Goal: Obtain resource: Download file/media

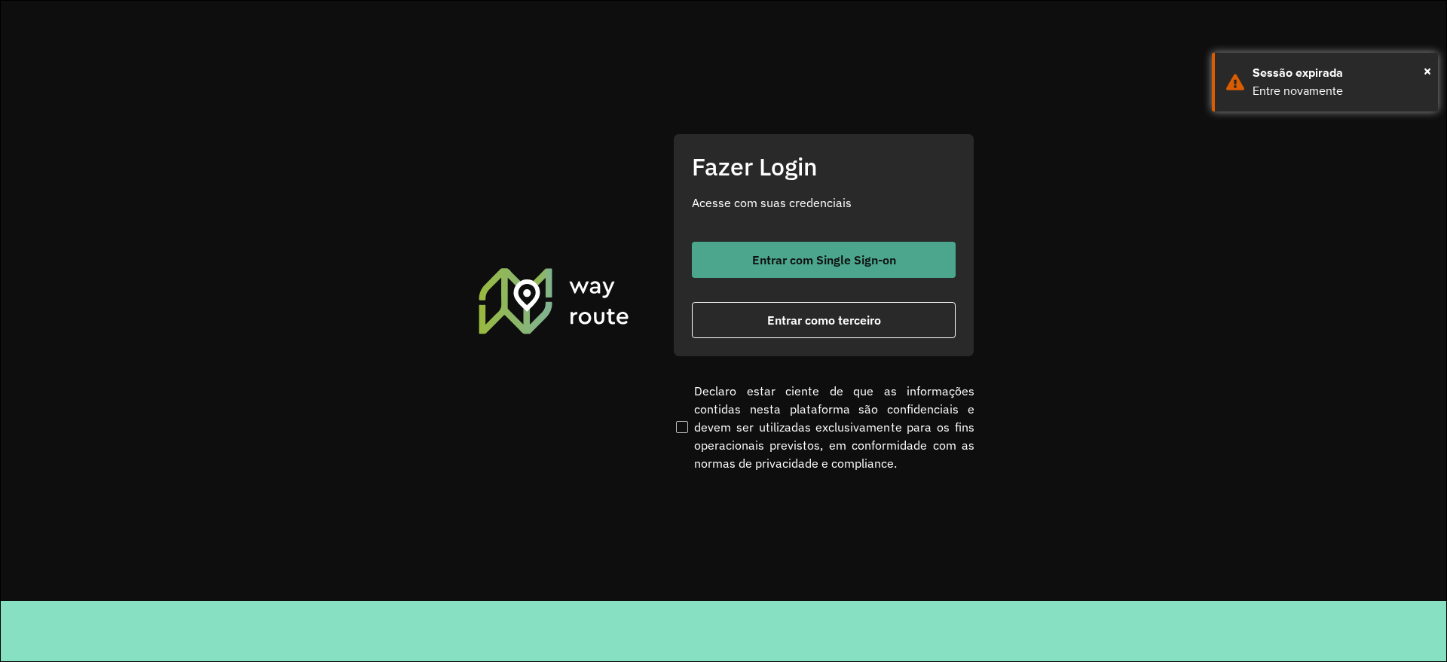
click at [720, 252] on button "Entrar com Single Sign-on" at bounding box center [824, 260] width 264 height 36
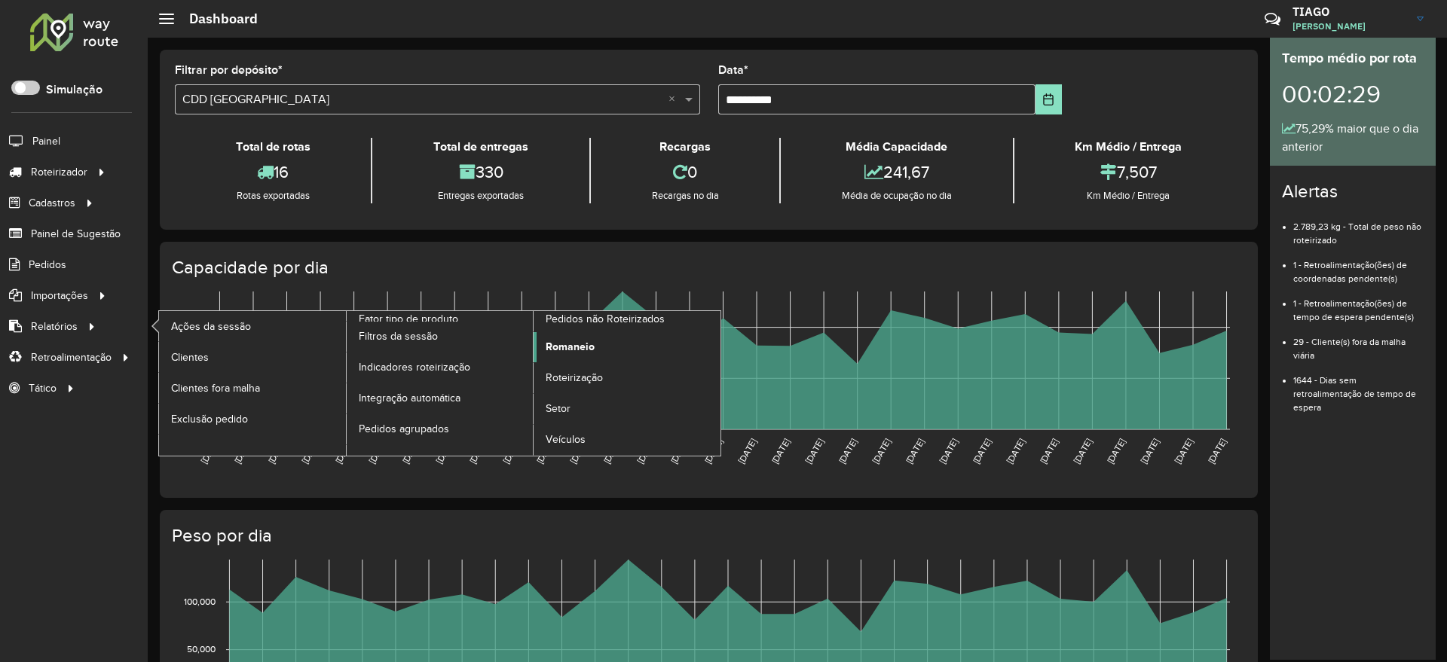
click at [572, 352] on span "Romaneio" at bounding box center [570, 347] width 49 height 16
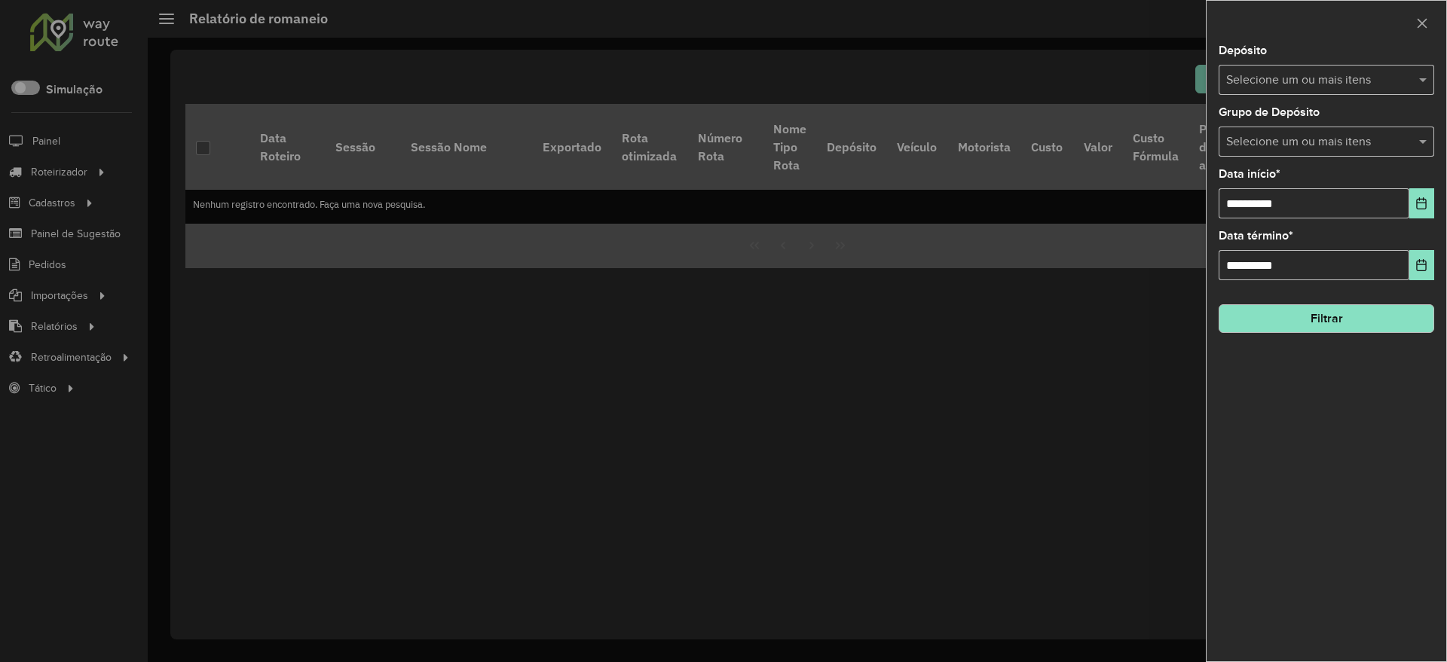
click at [1315, 78] on input "text" at bounding box center [1318, 81] width 193 height 18
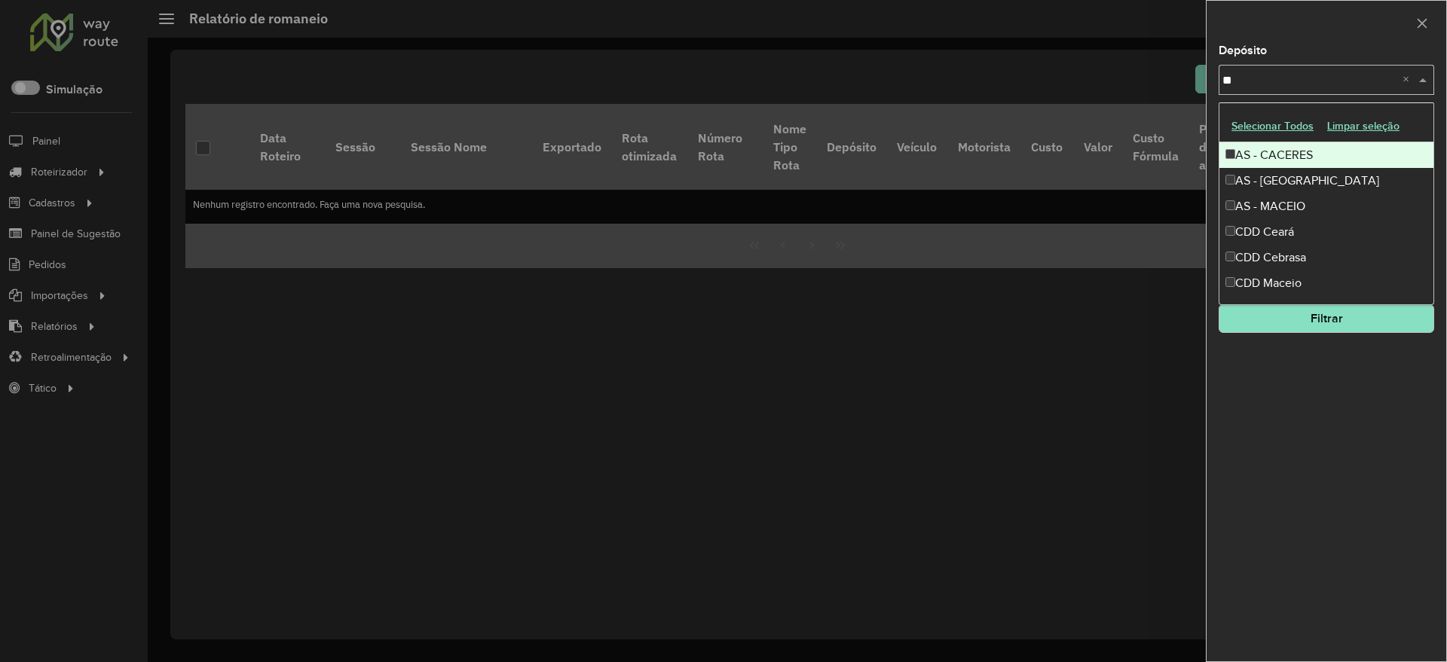
type input "*"
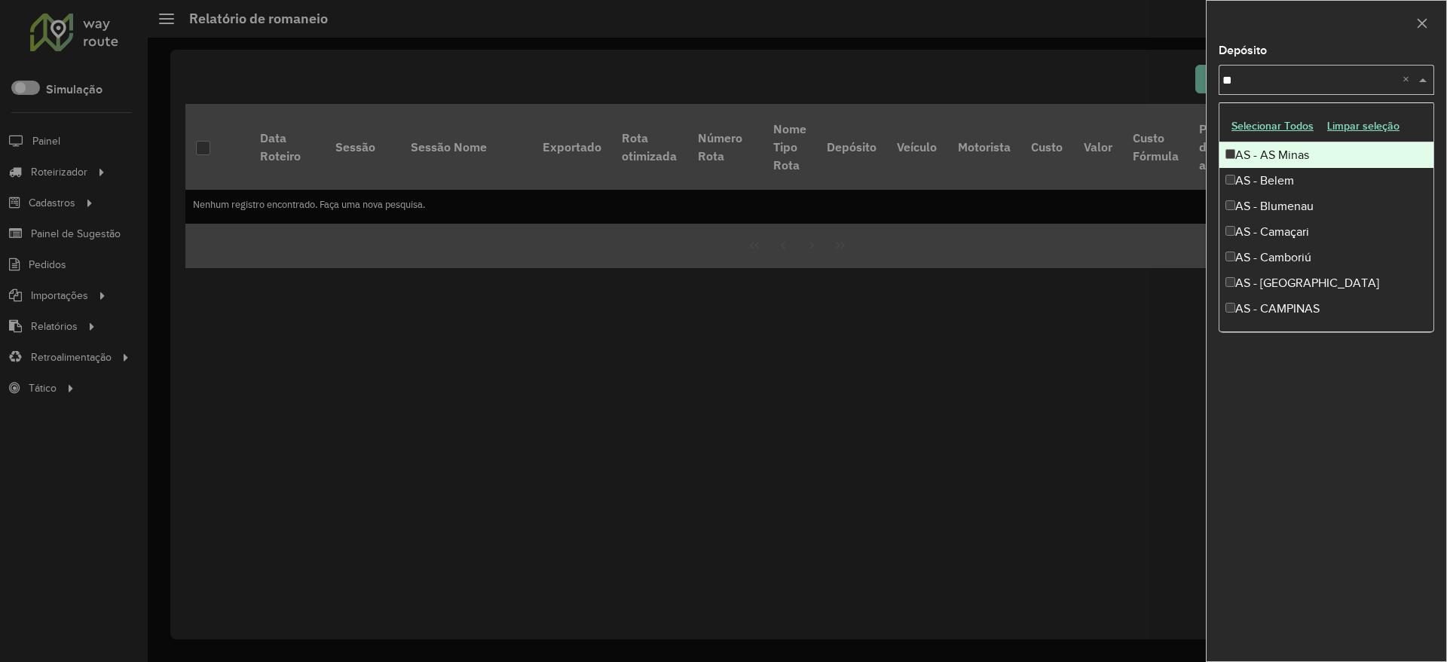
type input "***"
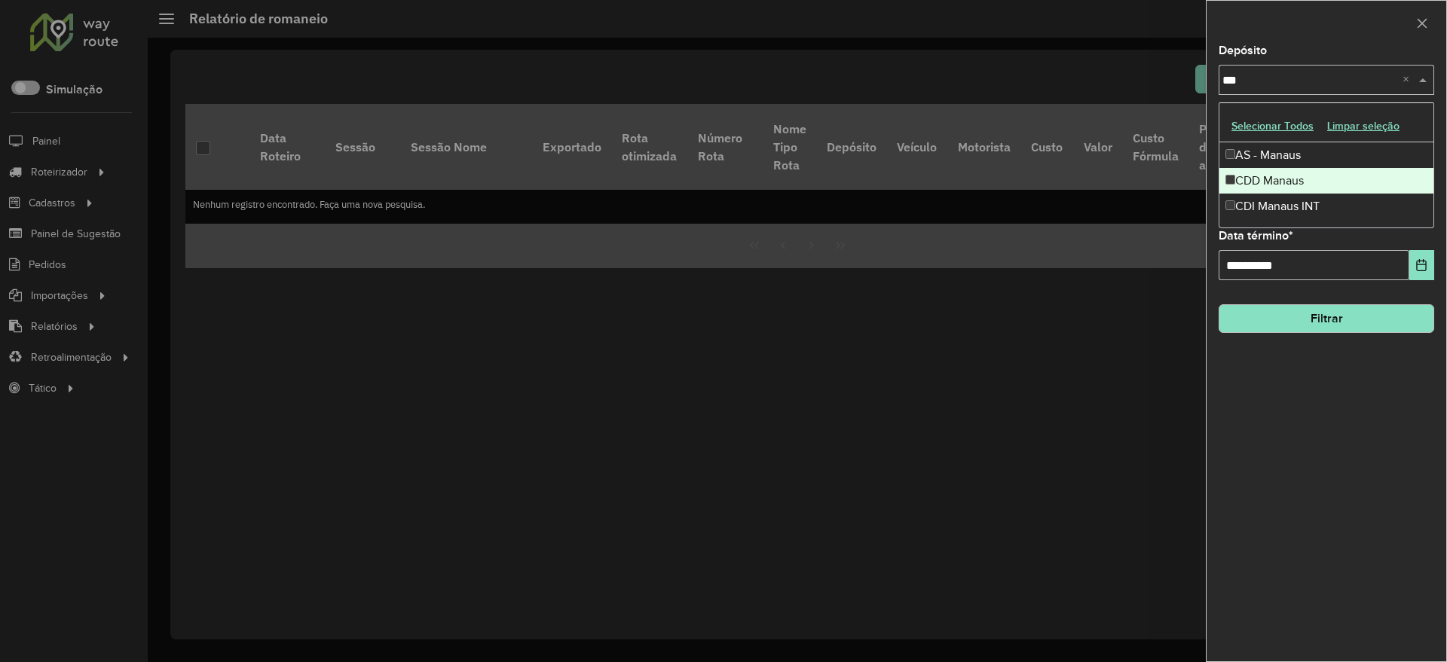
click at [1264, 182] on div "CDD Manaus" at bounding box center [1326, 181] width 214 height 26
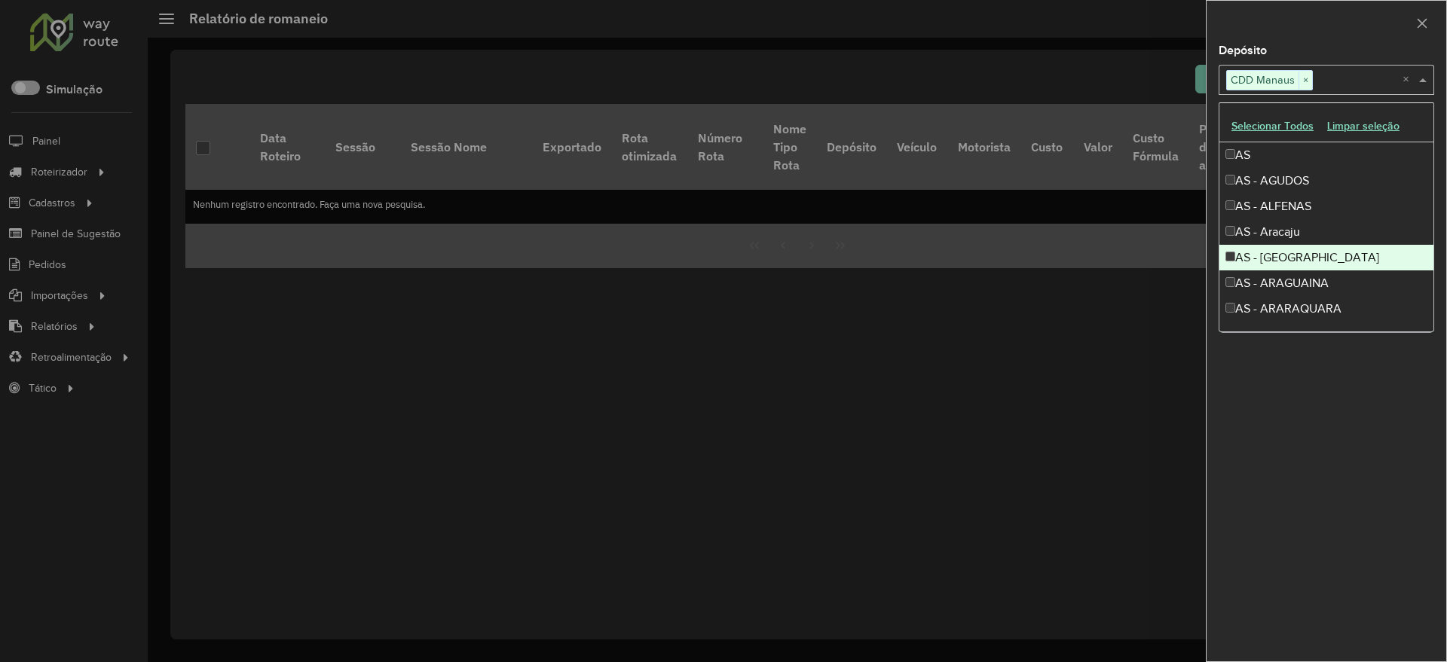
click at [1280, 435] on div "**********" at bounding box center [1326, 353] width 240 height 616
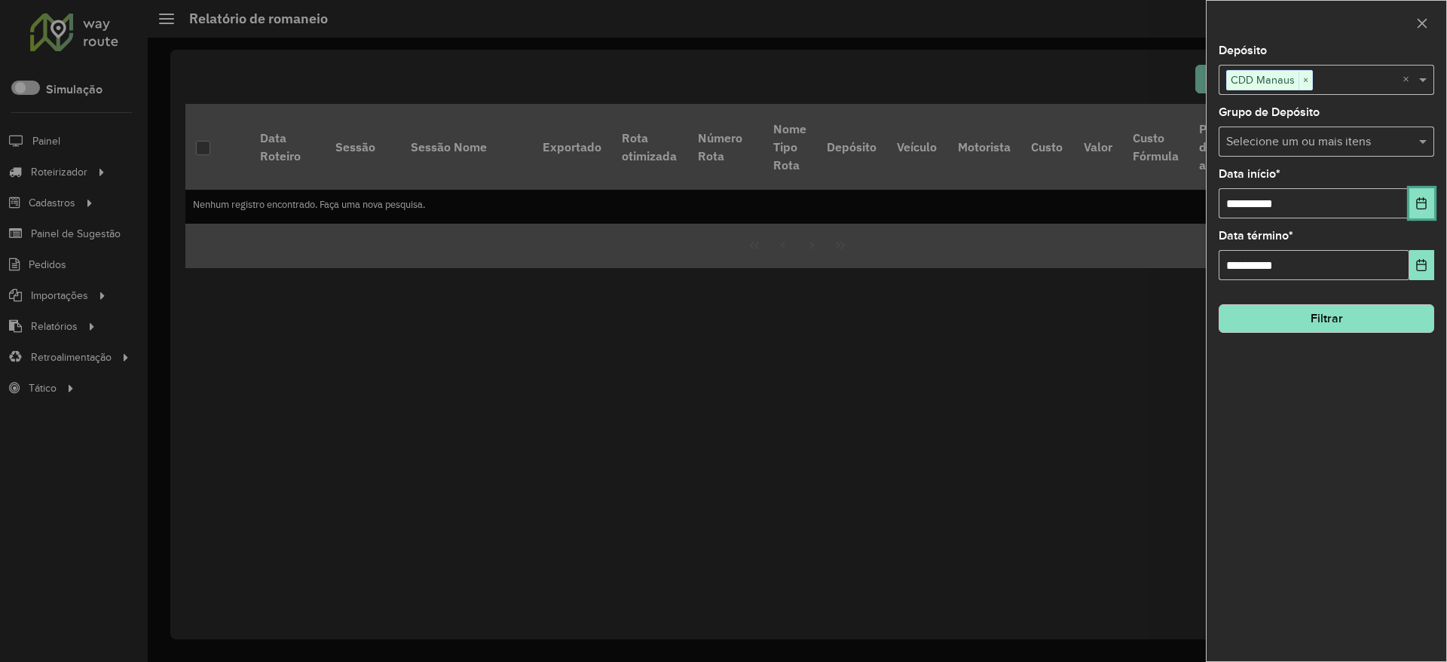
click at [1419, 206] on icon "Choose Date" at bounding box center [1421, 203] width 12 height 12
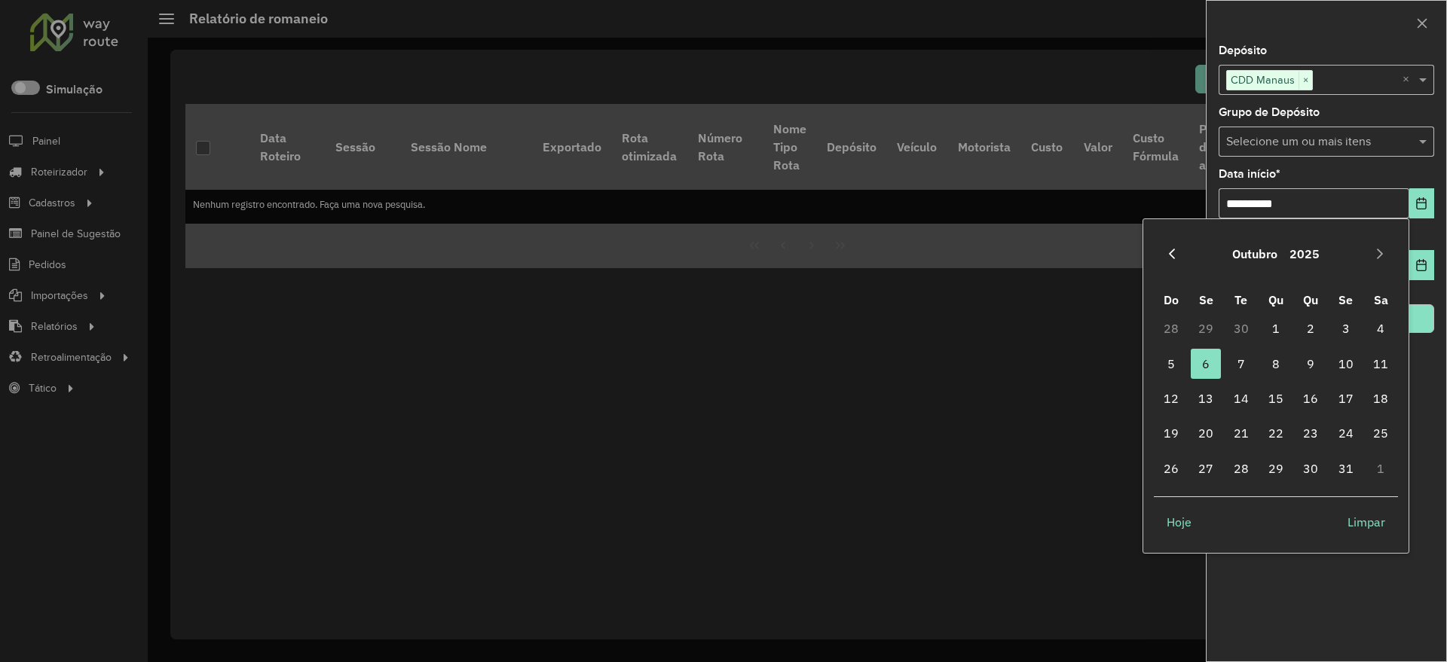
click at [1178, 247] on button "Previous Month" at bounding box center [1172, 254] width 24 height 24
click at [1206, 323] on span "1" at bounding box center [1206, 328] width 30 height 30
type input "**********"
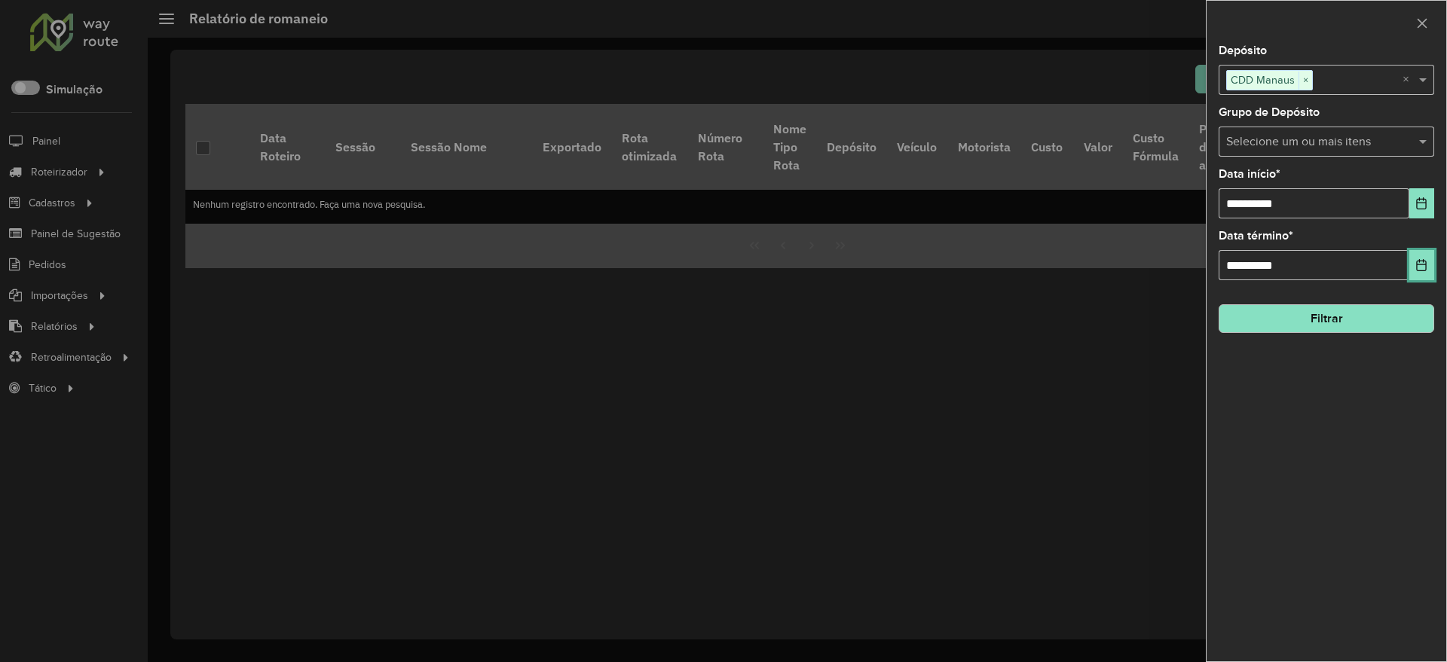
click at [1421, 264] on icon "Choose Date" at bounding box center [1422, 265] width 10 height 12
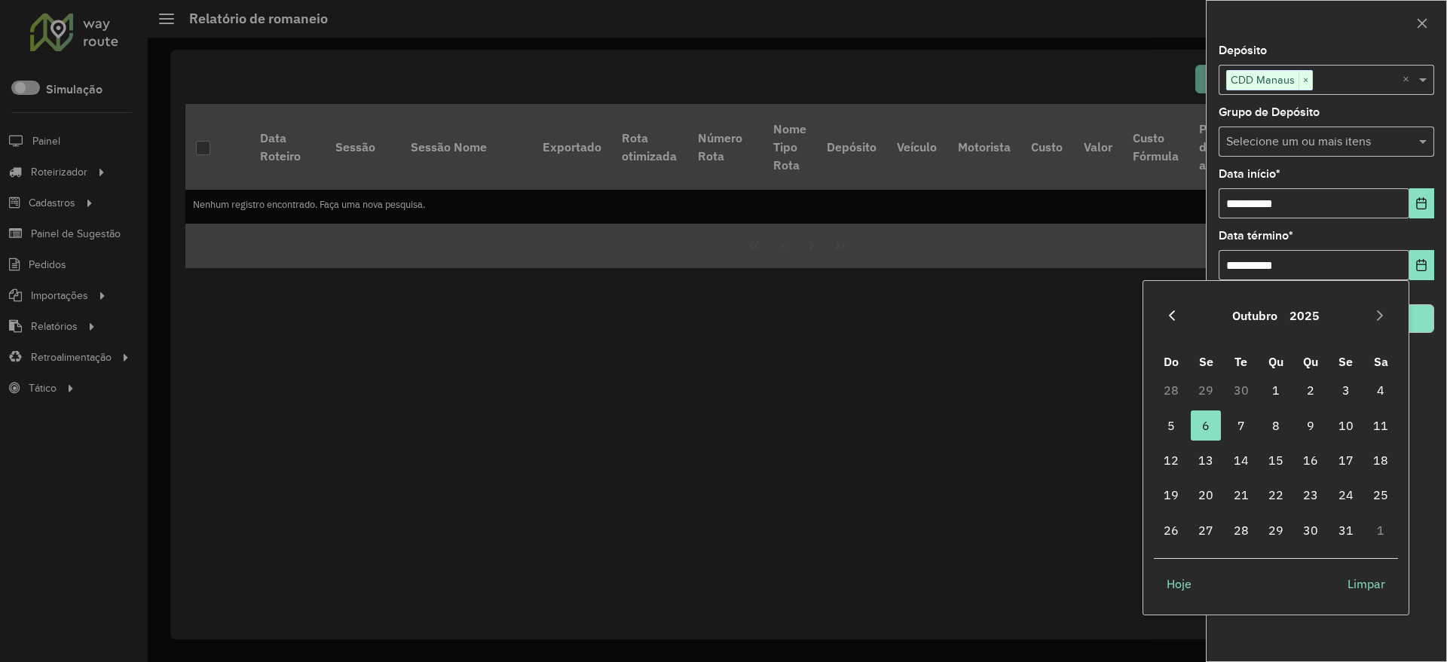
click at [1173, 312] on icon "Previous Month" at bounding box center [1172, 315] width 6 height 11
click at [1243, 527] on span "30" at bounding box center [1241, 530] width 30 height 30
type input "**********"
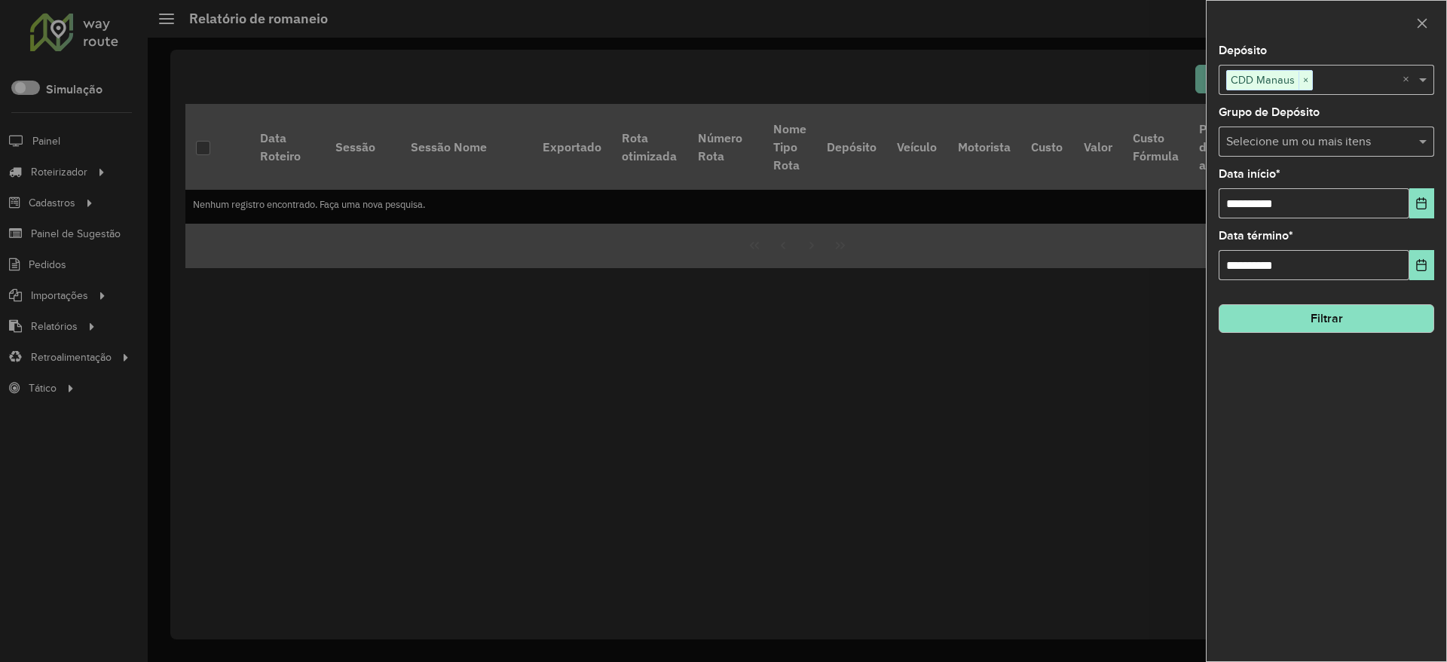
click at [1335, 319] on button "Filtrar" at bounding box center [1327, 318] width 216 height 29
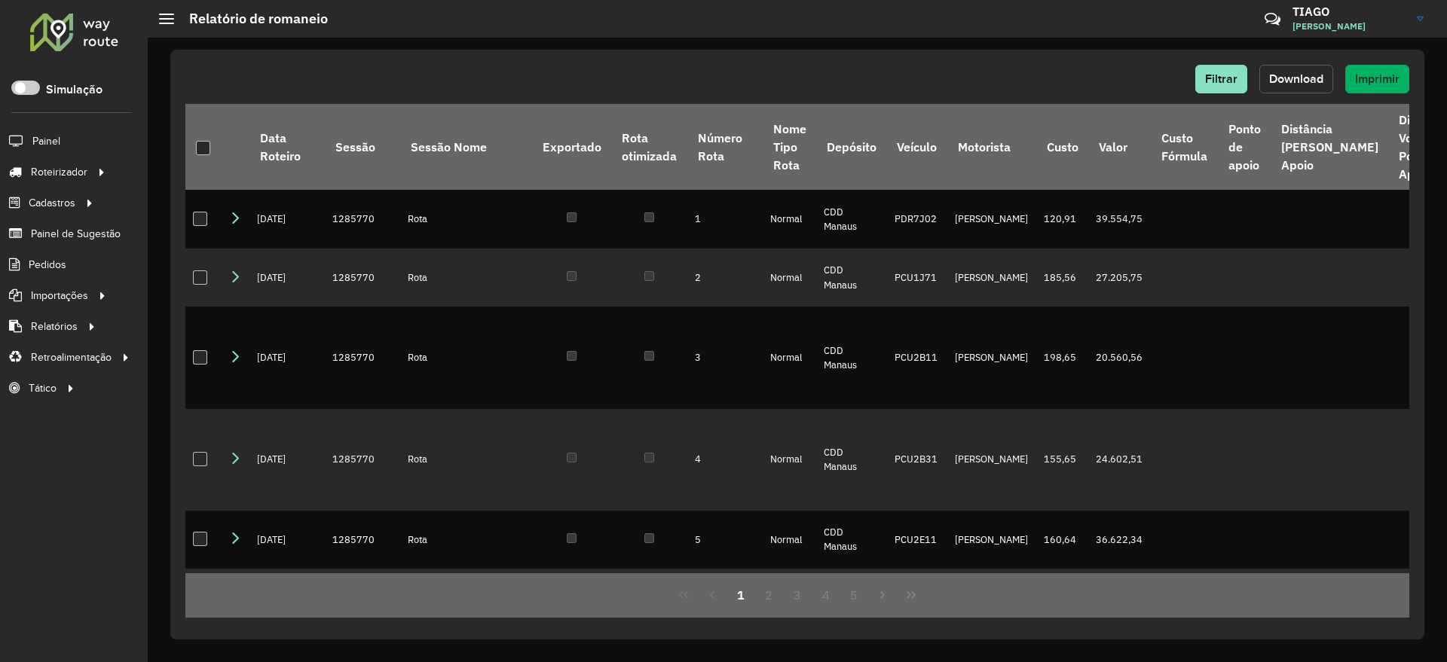
click at [1284, 80] on span "Download" at bounding box center [1296, 78] width 54 height 13
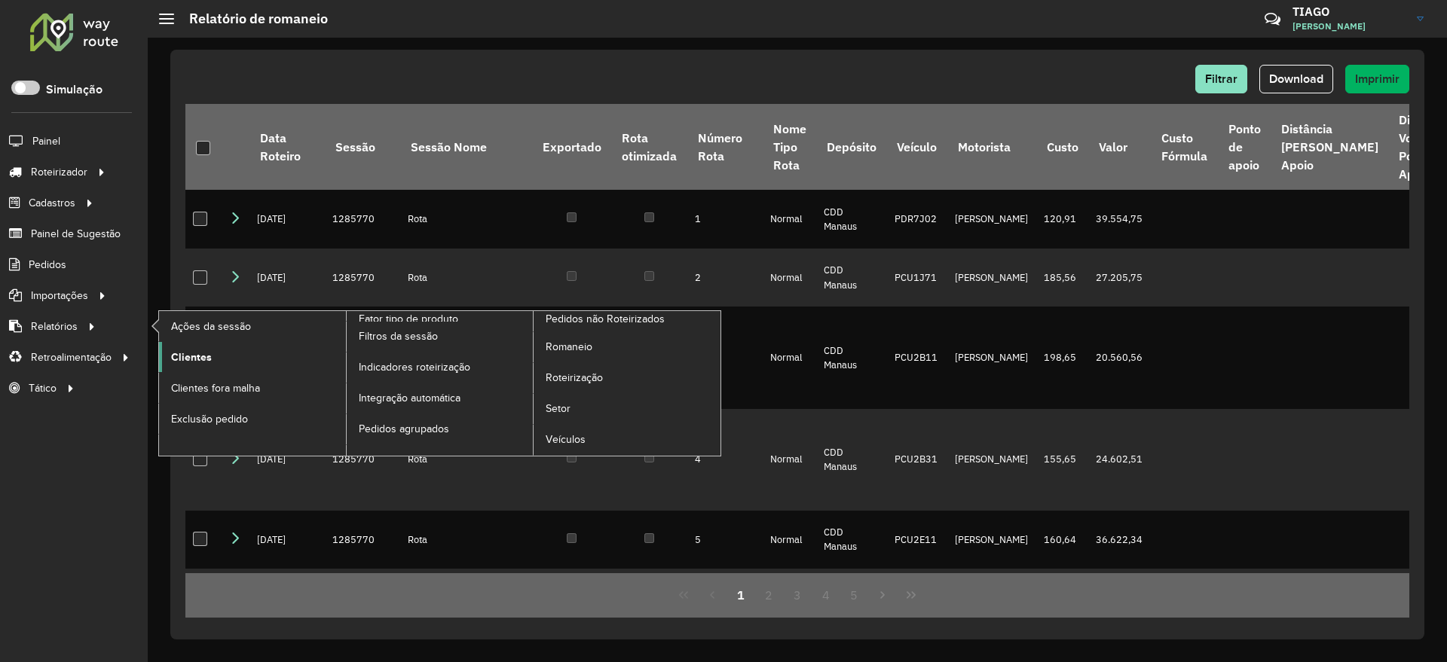
click at [216, 353] on link "Clientes" at bounding box center [252, 357] width 187 height 30
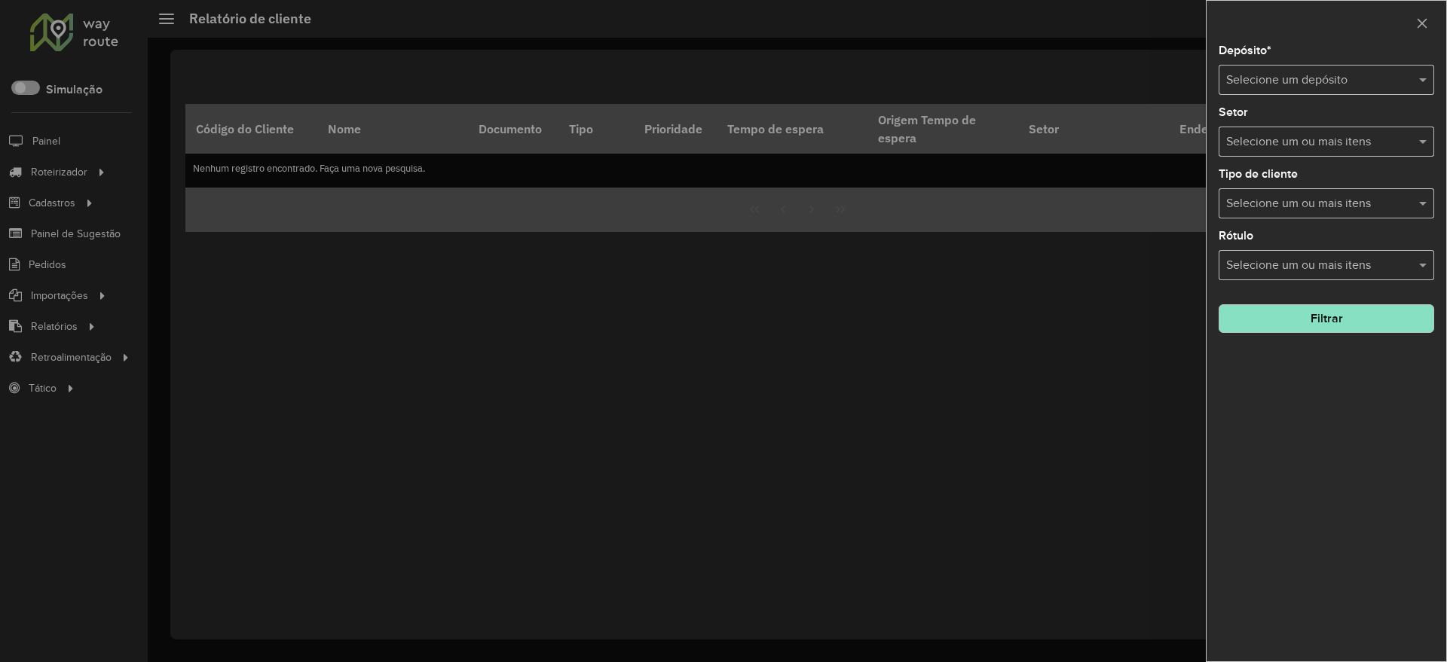
click at [1261, 79] on input "text" at bounding box center [1311, 81] width 170 height 18
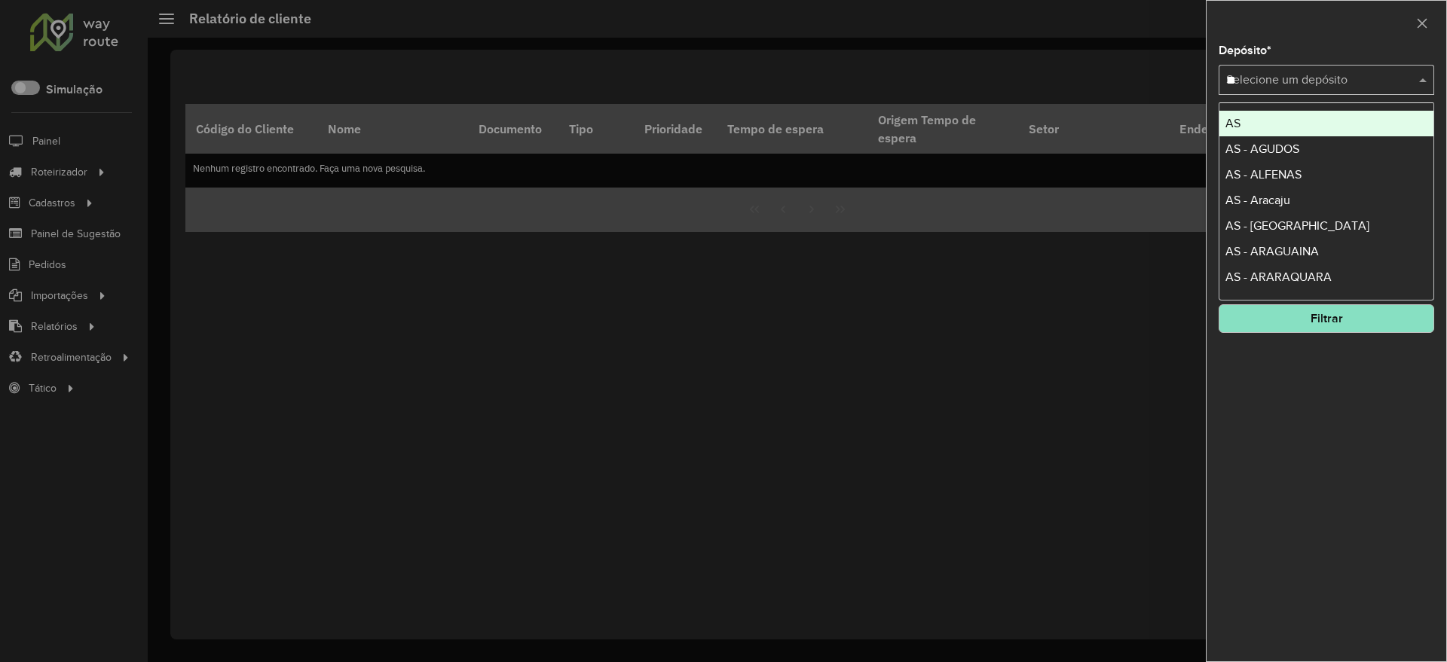
type input "***"
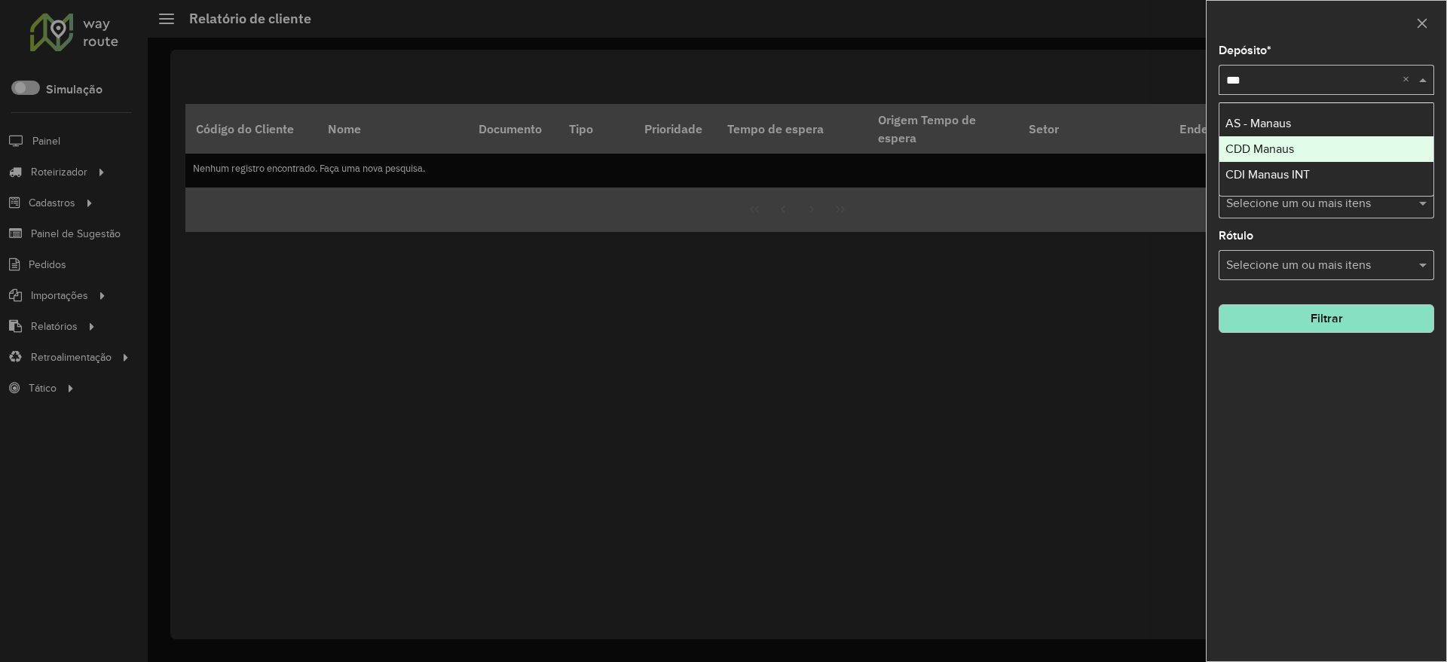
click at [1273, 152] on span "CDD Manaus" at bounding box center [1259, 148] width 69 height 13
click at [1333, 320] on button "Filtrar" at bounding box center [1327, 318] width 216 height 29
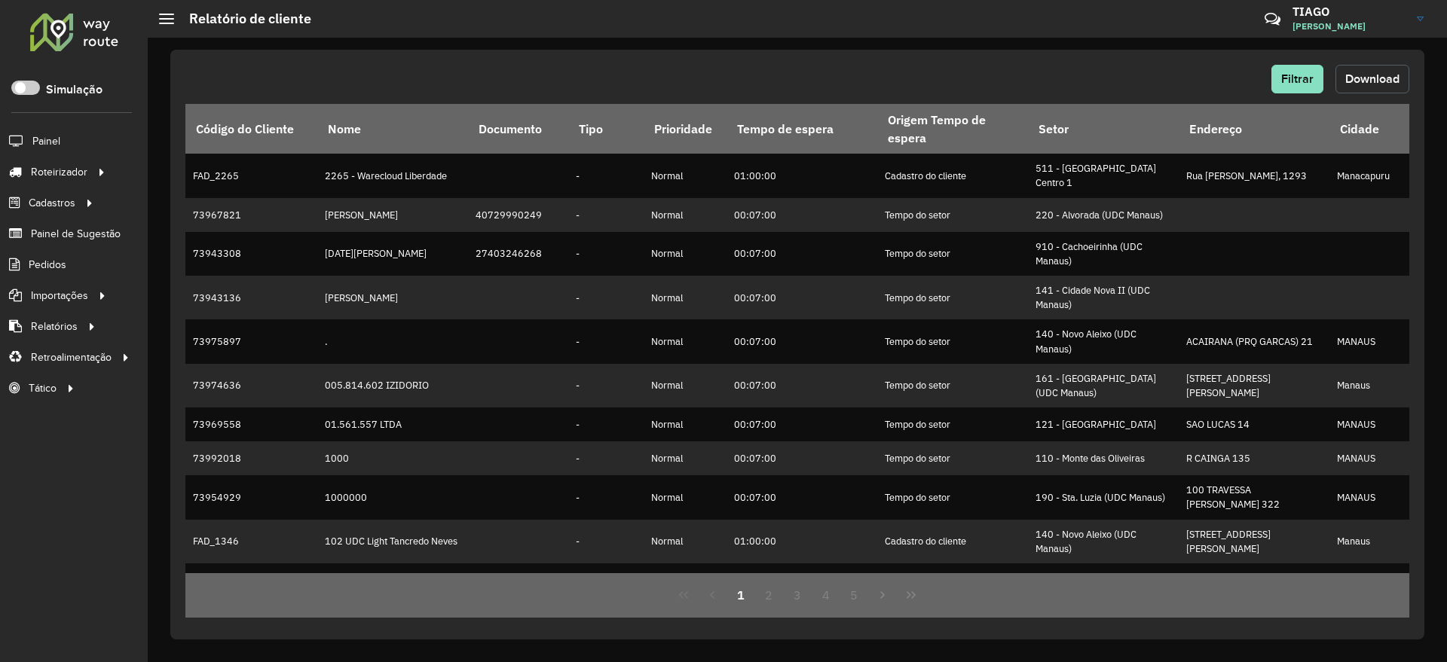
click at [1374, 87] on button "Download" at bounding box center [1372, 79] width 74 height 29
drag, startPoint x: 760, startPoint y: 57, endPoint x: 250, endPoint y: 5, distance: 512.1
click at [758, 57] on div "Filtrar Download Código do Cliente Nome Documento Tipo Prioridade Tempo de espe…" at bounding box center [797, 345] width 1254 height 590
click at [69, 16] on div at bounding box center [74, 31] width 91 height 39
